Goal: Information Seeking & Learning: Compare options

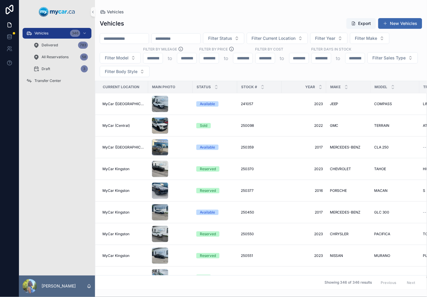
click at [147, 37] on input "scrollable content" at bounding box center [124, 38] width 49 height 8
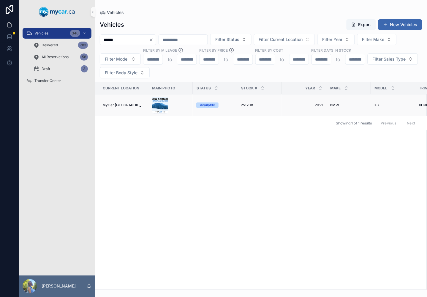
type input "******"
click at [241, 103] on span "251208" at bounding box center [247, 105] width 12 height 5
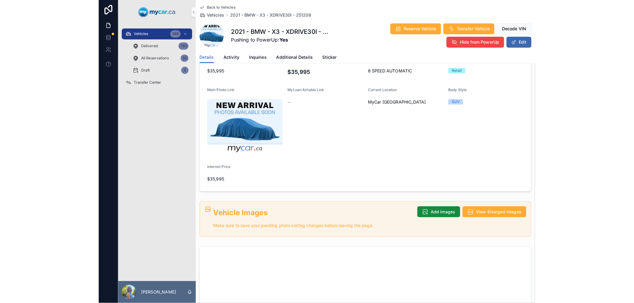
scroll to position [165, 0]
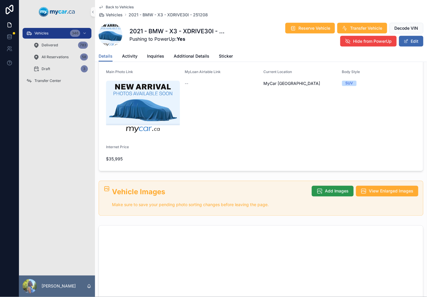
click at [334, 188] on span "Add Images" at bounding box center [337, 191] width 24 height 6
click at [340, 188] on span "Add Images" at bounding box center [337, 191] width 24 height 6
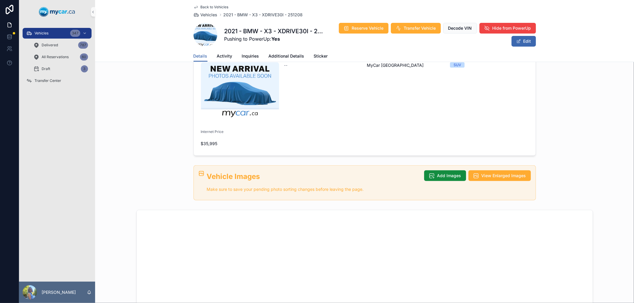
scroll to position [165, 0]
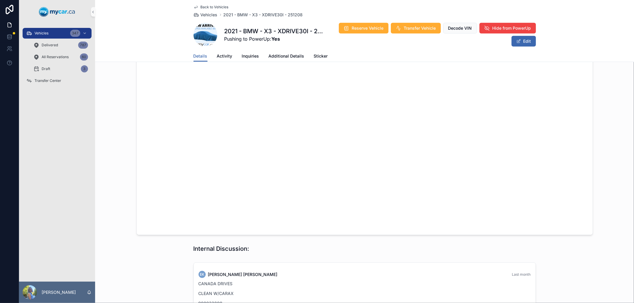
scroll to position [429, 0]
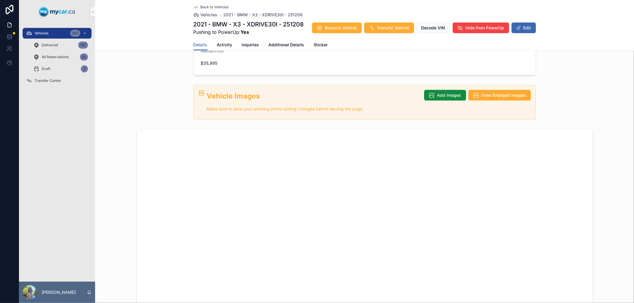
scroll to position [264, 0]
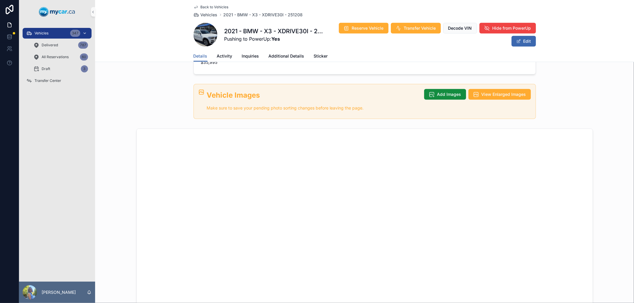
click at [54, 34] on div "Vehicles 347" at bounding box center [57, 34] width 62 height 10
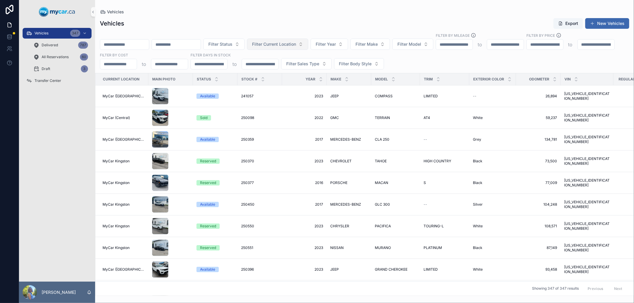
click at [293, 42] on span "Filter Current Location" at bounding box center [274, 44] width 44 height 6
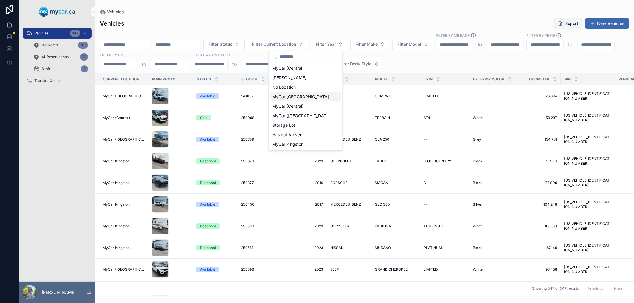
click at [303, 97] on span "MyCar [GEOGRAPHIC_DATA]" at bounding box center [300, 97] width 57 height 6
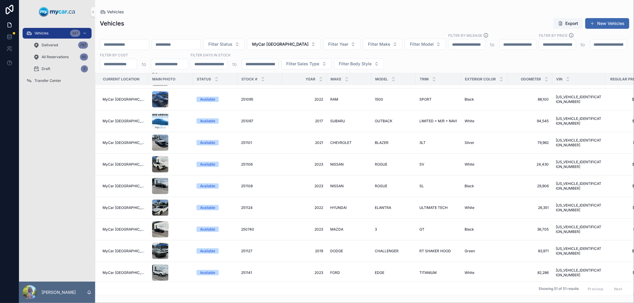
scroll to position [528, 0]
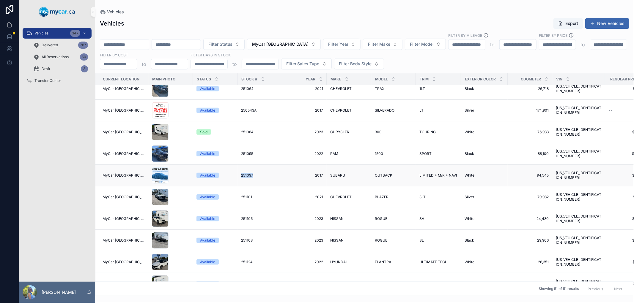
drag, startPoint x: 229, startPoint y: 176, endPoint x: 261, endPoint y: 174, distance: 32.4
click at [261, 174] on tr "MyCar North Bay Available 251097 251097 2017 2017 SUBARU SUBARU OUTBACK OUTBACK…" at bounding box center [417, 176] width 644 height 22
copy tr "251097"
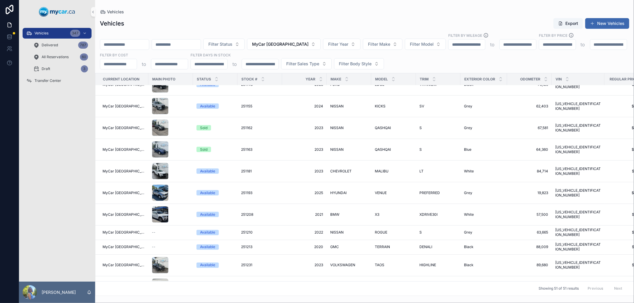
scroll to position [825, 0]
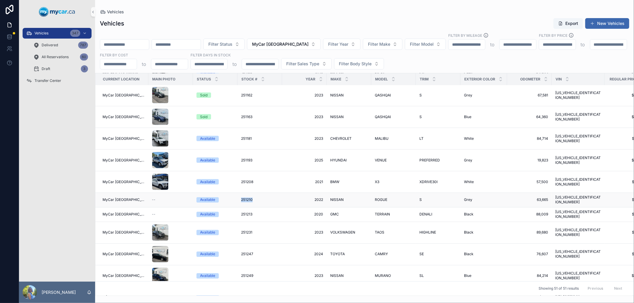
drag, startPoint x: 235, startPoint y: 197, endPoint x: 253, endPoint y: 196, distance: 17.6
click at [253, 196] on td "251210 251210" at bounding box center [259, 200] width 45 height 15
copy span "251210"
click at [241, 198] on span "251210" at bounding box center [247, 200] width 12 height 5
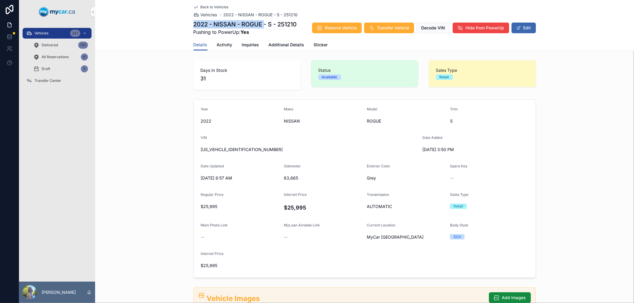
drag, startPoint x: 262, startPoint y: 21, endPoint x: 190, endPoint y: 24, distance: 71.7
click at [190, 24] on div "Back to Vehicles Vehicles 2022 - NISSAN - ROGUE - S - 251210 2022 - NISSAN - RO…" at bounding box center [364, 25] width 539 height 51
copy h1 "2022 - NISSAN - ROGUE"
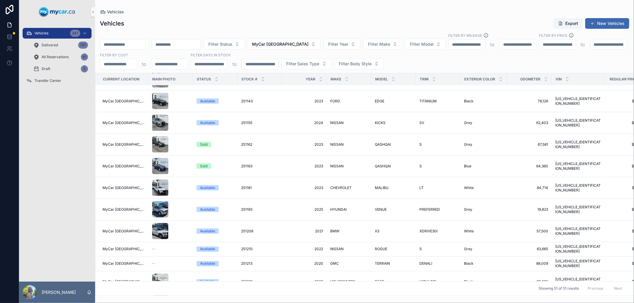
scroll to position [792, 0]
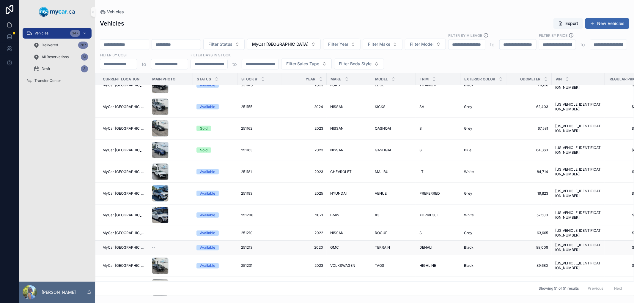
click at [245, 246] on span "251213" at bounding box center [246, 248] width 11 height 5
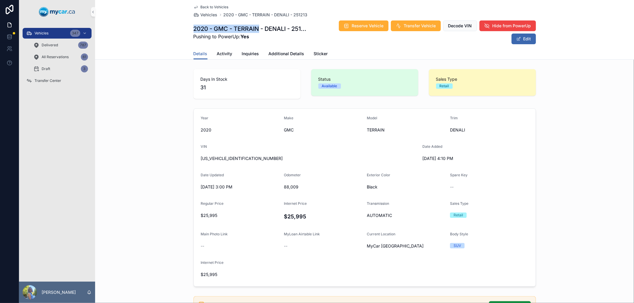
drag, startPoint x: 257, startPoint y: 27, endPoint x: 191, endPoint y: 27, distance: 66.0
click at [193, 27] on h1 "2020 - GMC - TERRAIN - DENALI - 251213" at bounding box center [251, 29] width 116 height 8
copy h1 "2020 - GMC - TERRAIN"
drag, startPoint x: 308, startPoint y: 14, endPoint x: 291, endPoint y: 14, distance: 16.9
click at [291, 14] on div "Back to Vehicles Vehicles 2020 - GMC - TERRAIN - DENALI - 251213" at bounding box center [364, 11] width 342 height 13
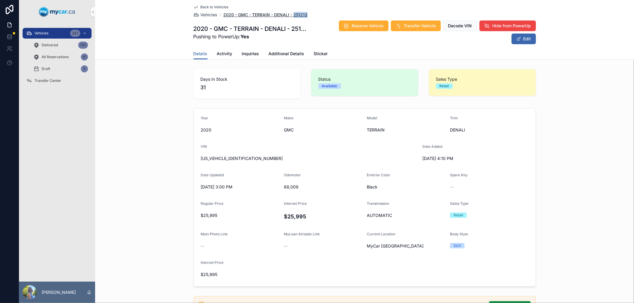
copy span "251213"
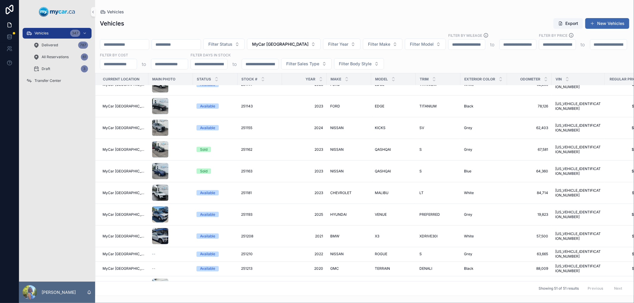
scroll to position [825, 0]
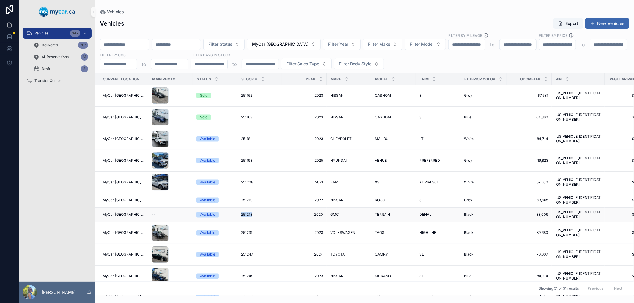
drag, startPoint x: 233, startPoint y: 209, endPoint x: 259, endPoint y: 209, distance: 25.9
click at [259, 209] on td "251213 251213" at bounding box center [259, 215] width 45 height 15
copy span "251213"
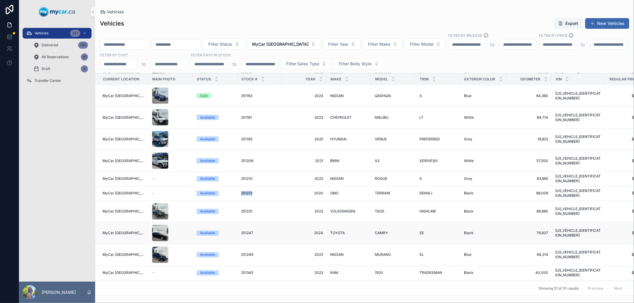
scroll to position [858, 0]
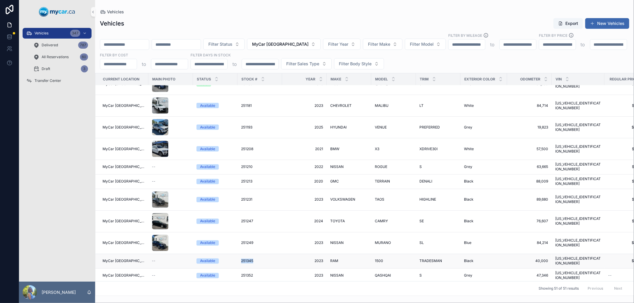
drag, startPoint x: 234, startPoint y: 249, endPoint x: 250, endPoint y: 251, distance: 16.2
click at [250, 254] on td "251345 251345" at bounding box center [259, 261] width 45 height 15
drag, startPoint x: 233, startPoint y: 261, endPoint x: 254, endPoint y: 260, distance: 21.4
click at [254, 269] on td "251352 251352" at bounding box center [259, 276] width 45 height 15
click at [241, 274] on span "251352" at bounding box center [247, 276] width 12 height 5
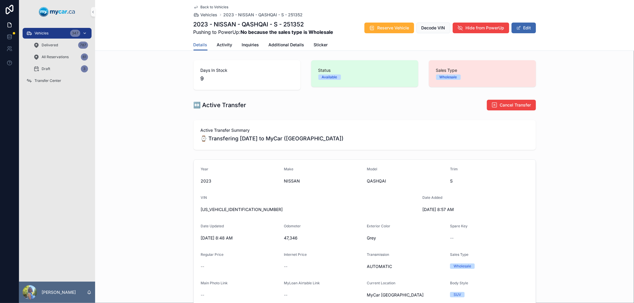
click at [46, 34] on span "Vehicles" at bounding box center [41, 33] width 14 height 5
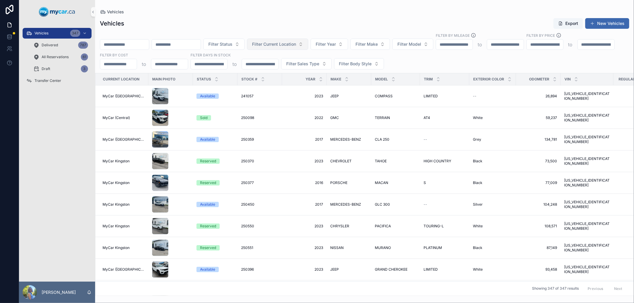
click at [296, 47] on span "Filter Current Location" at bounding box center [274, 44] width 44 height 6
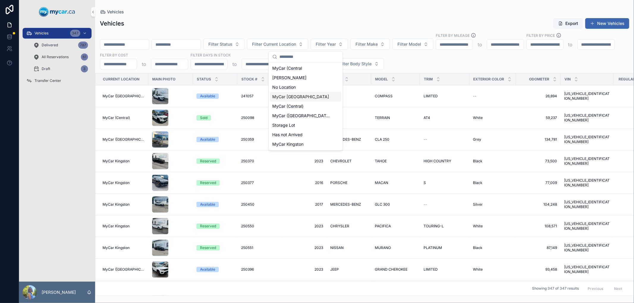
click at [317, 96] on div "MyCar [GEOGRAPHIC_DATA]" at bounding box center [305, 97] width 71 height 10
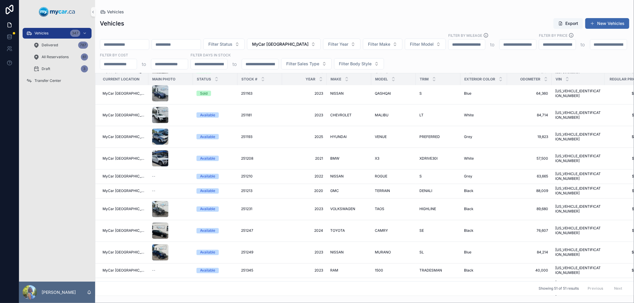
scroll to position [858, 0]
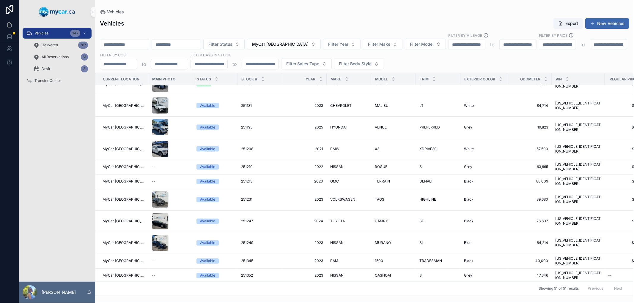
drag, startPoint x: 234, startPoint y: 272, endPoint x: 256, endPoint y: 271, distance: 22.0
click at [256, 283] on td "251378 251378" at bounding box center [259, 290] width 45 height 15
